Goal: Task Accomplishment & Management: Use online tool/utility

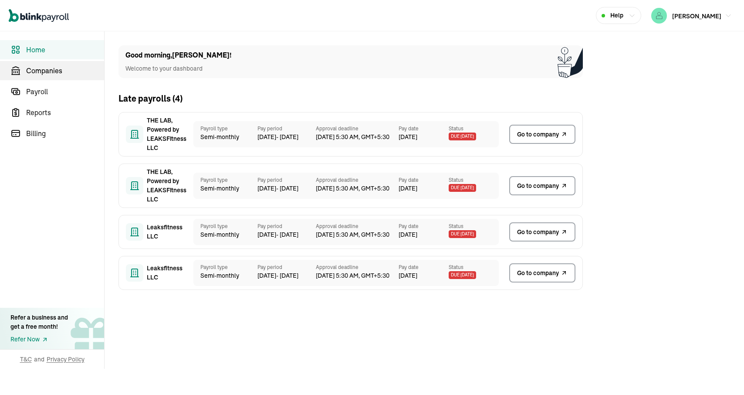
click at [45, 71] on span "Companies" at bounding box center [65, 70] width 78 height 10
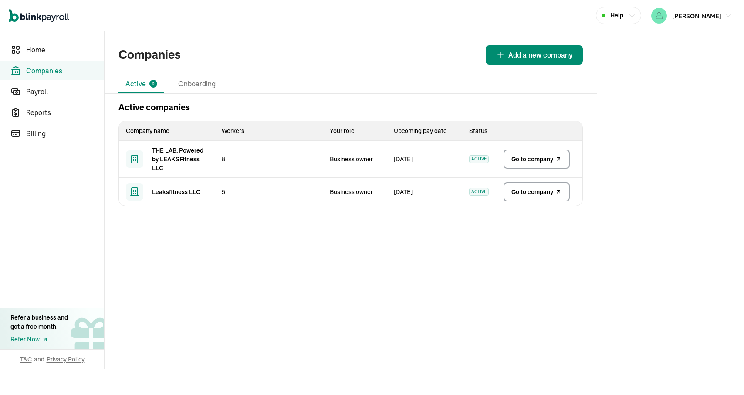
click at [521, 159] on span "Go to company" at bounding box center [532, 159] width 42 height 9
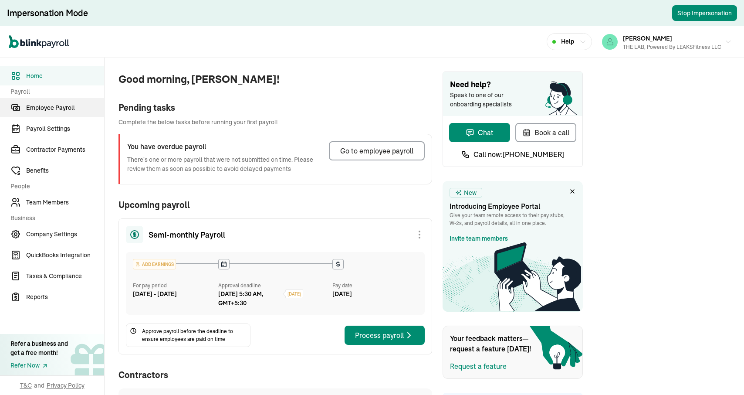
scroll to position [52, 0]
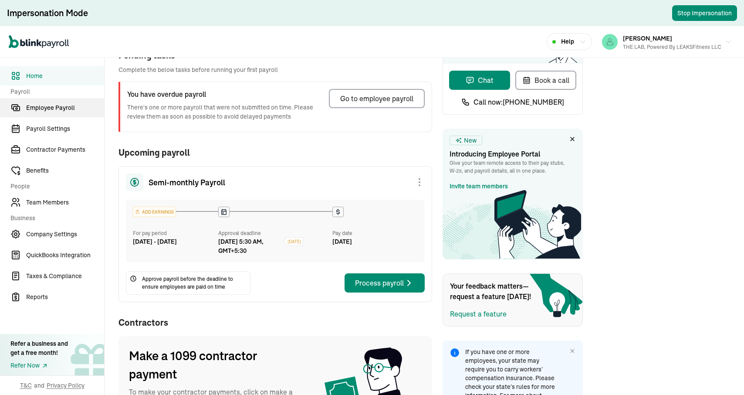
click at [71, 110] on span "Employee Payroll" at bounding box center [65, 107] width 78 height 9
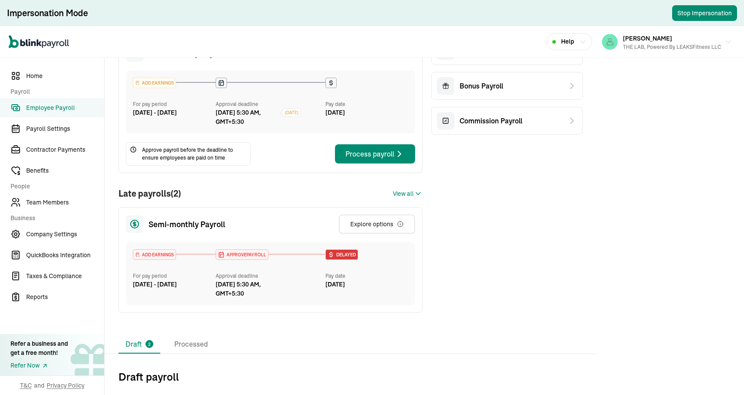
scroll to position [60, 0]
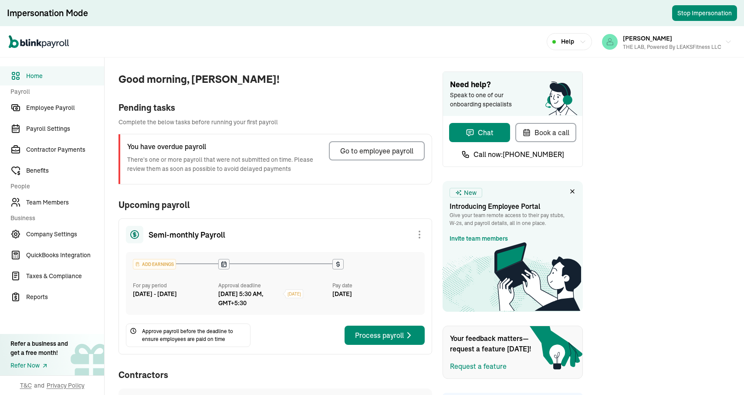
scroll to position [52, 0]
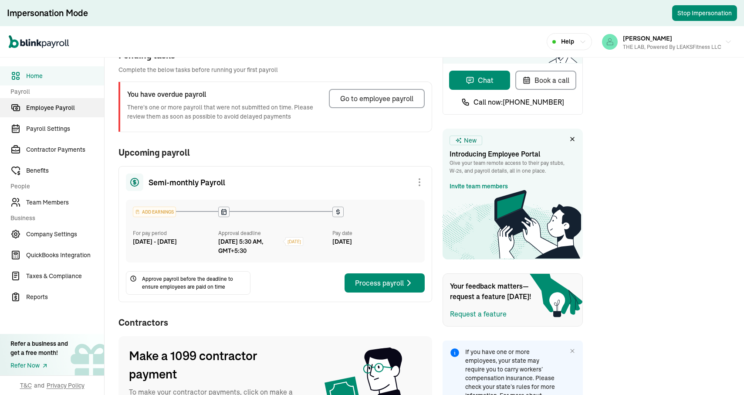
click at [71, 110] on span "Employee Payroll" at bounding box center [65, 107] width 78 height 9
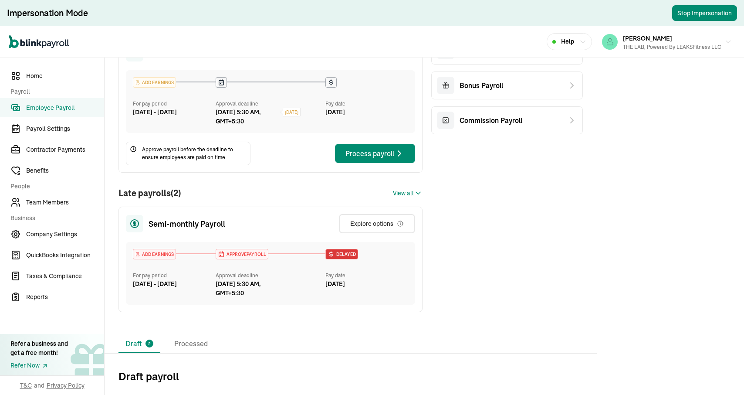
scroll to position [60, 0]
